Goal: Information Seeking & Learning: Learn about a topic

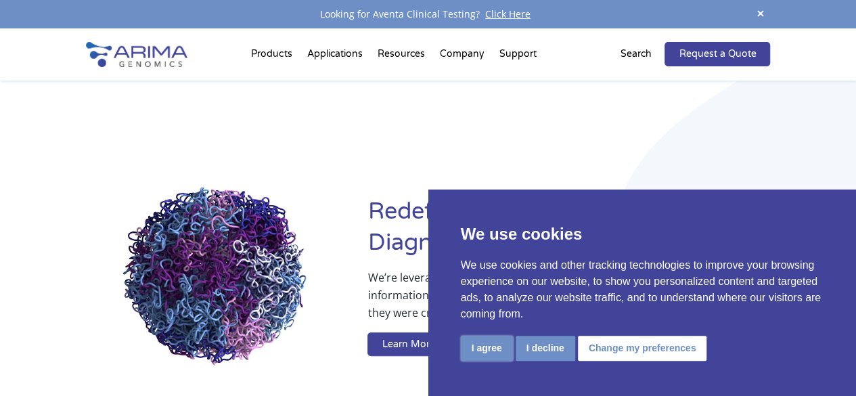
click at [470, 352] on button "I agree" at bounding box center [487, 348] width 52 height 25
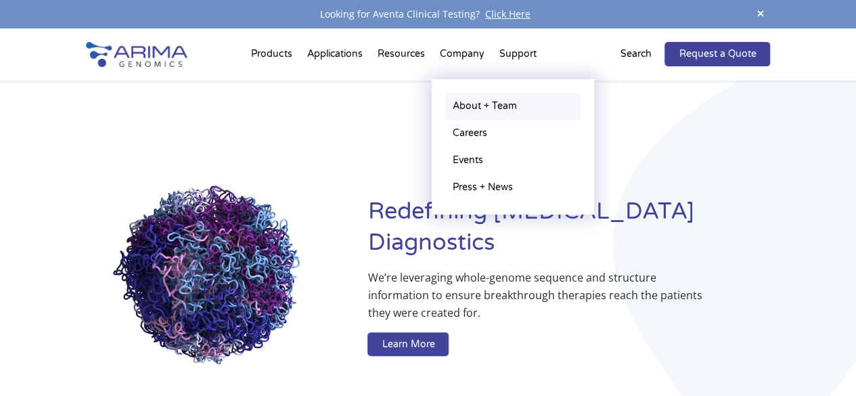
click at [479, 111] on link "About + Team" at bounding box center [512, 106] width 135 height 27
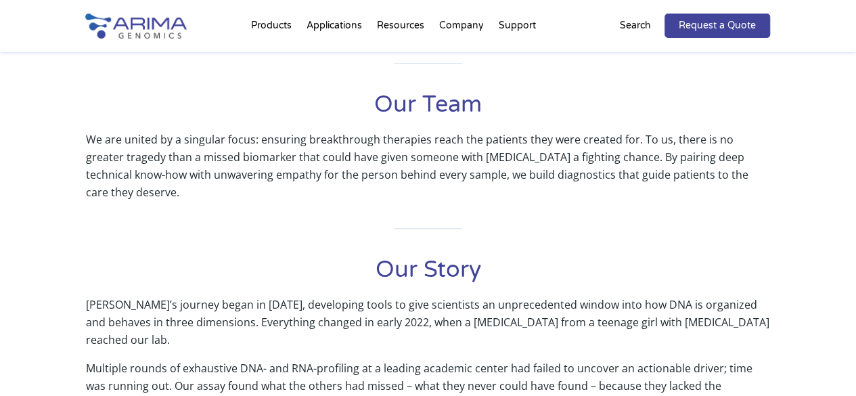
scroll to position [445, 0]
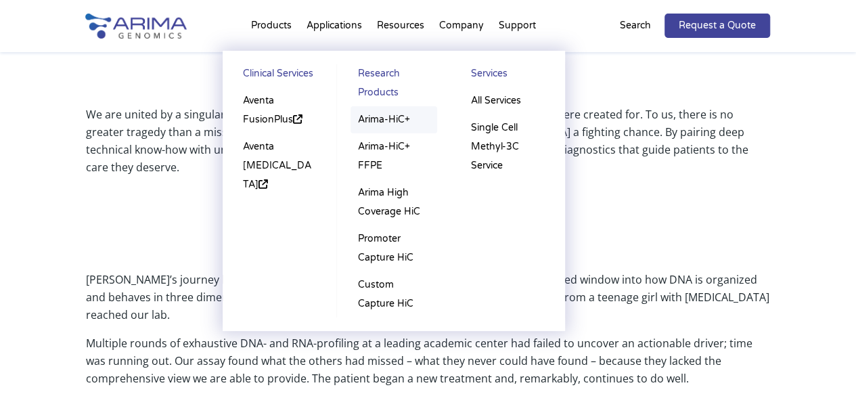
click at [377, 116] on link "Arima-HiC+" at bounding box center [394, 119] width 87 height 27
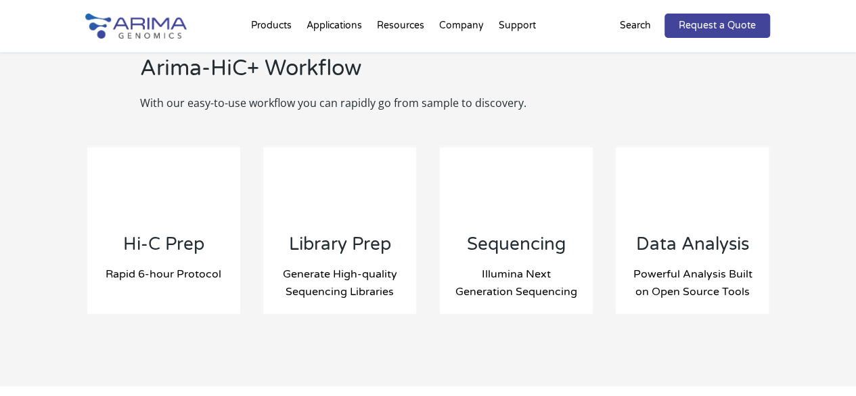
scroll to position [1436, 0]
